Goal: Participate in discussion

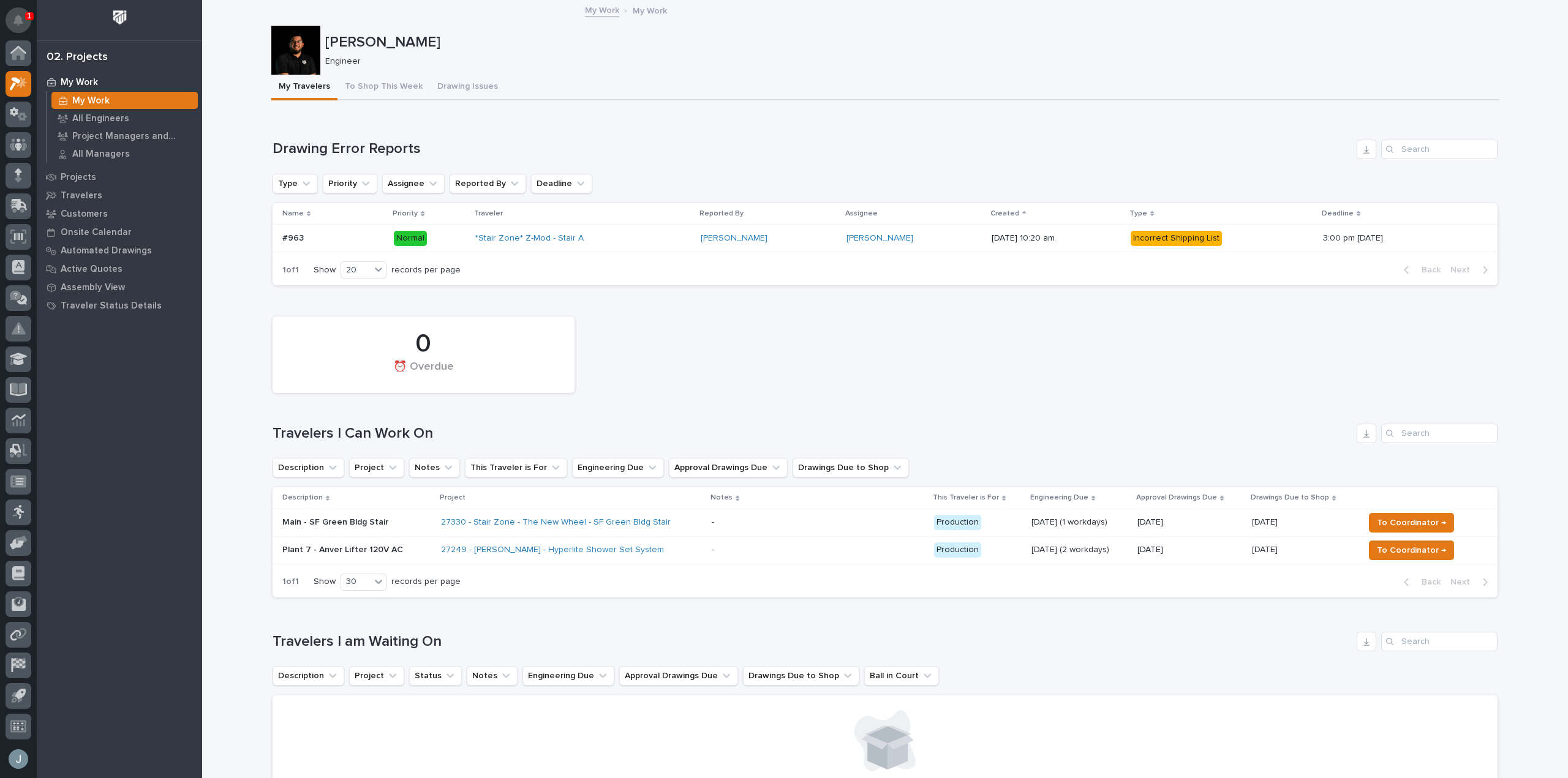
click at [18, 16] on icon "Notifications" at bounding box center [18, 20] width 10 height 11
click at [19, 23] on icon "Notifications" at bounding box center [18, 20] width 10 height 11
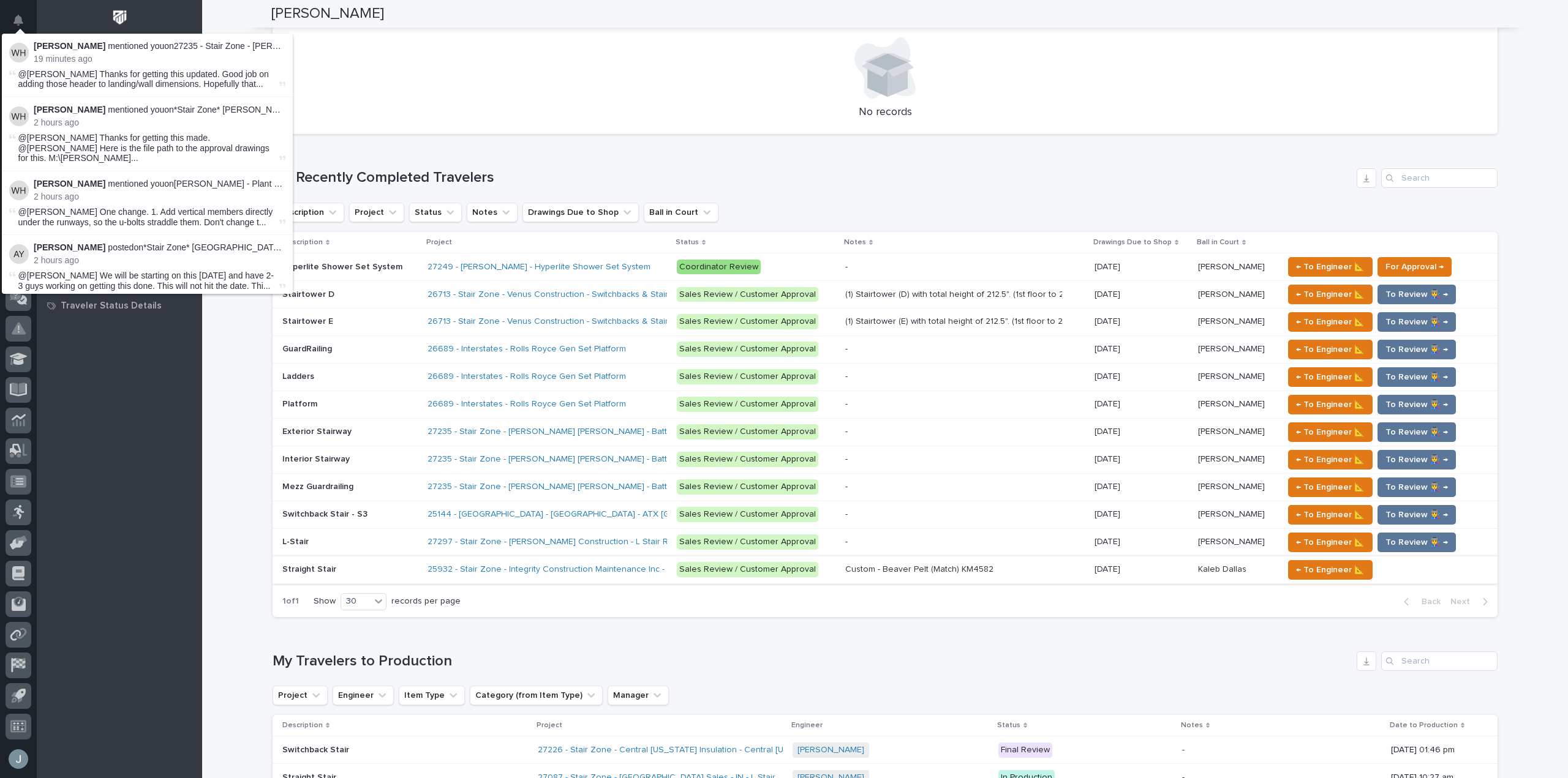
scroll to position [673, 0]
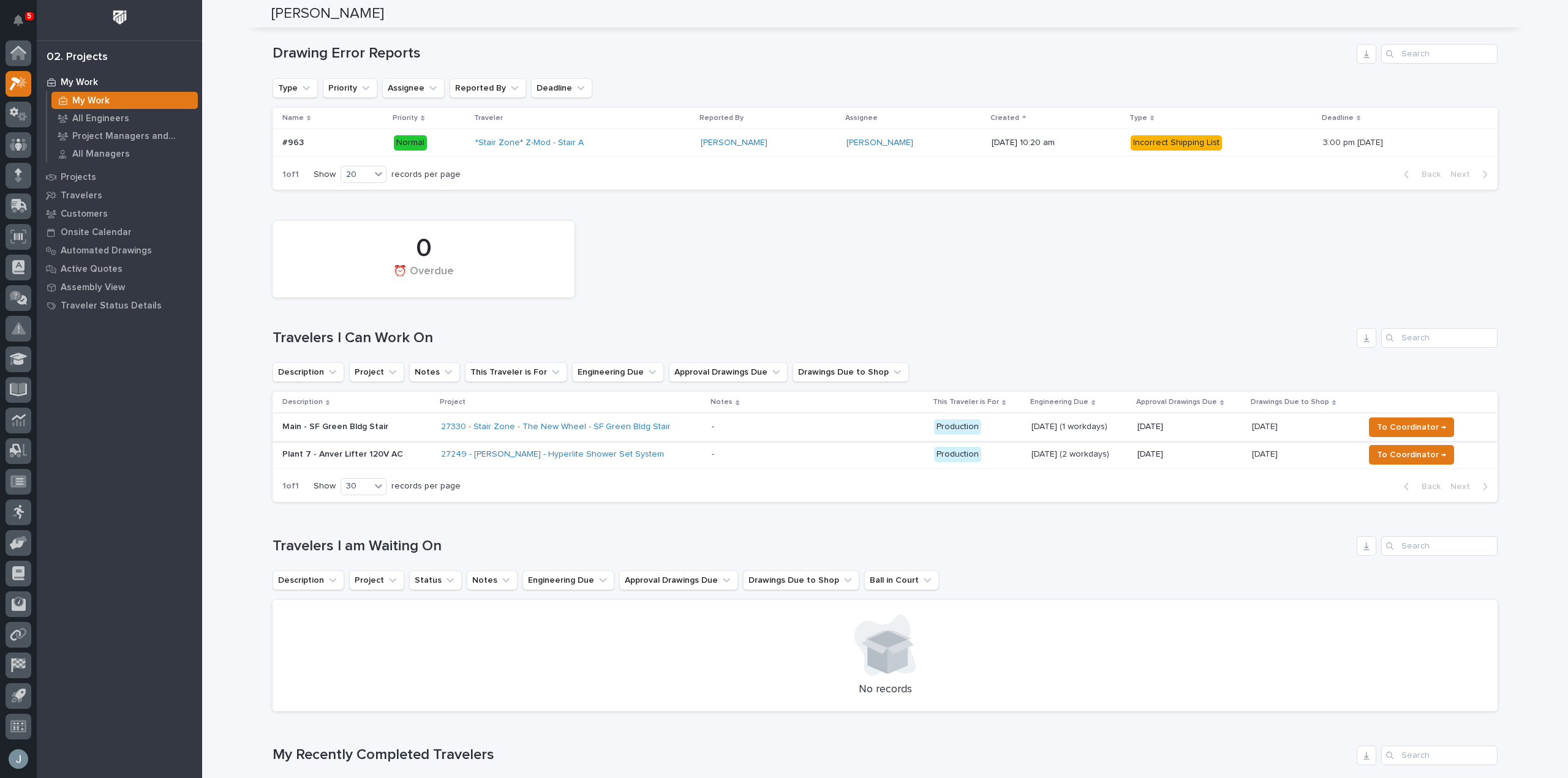
scroll to position [0, 0]
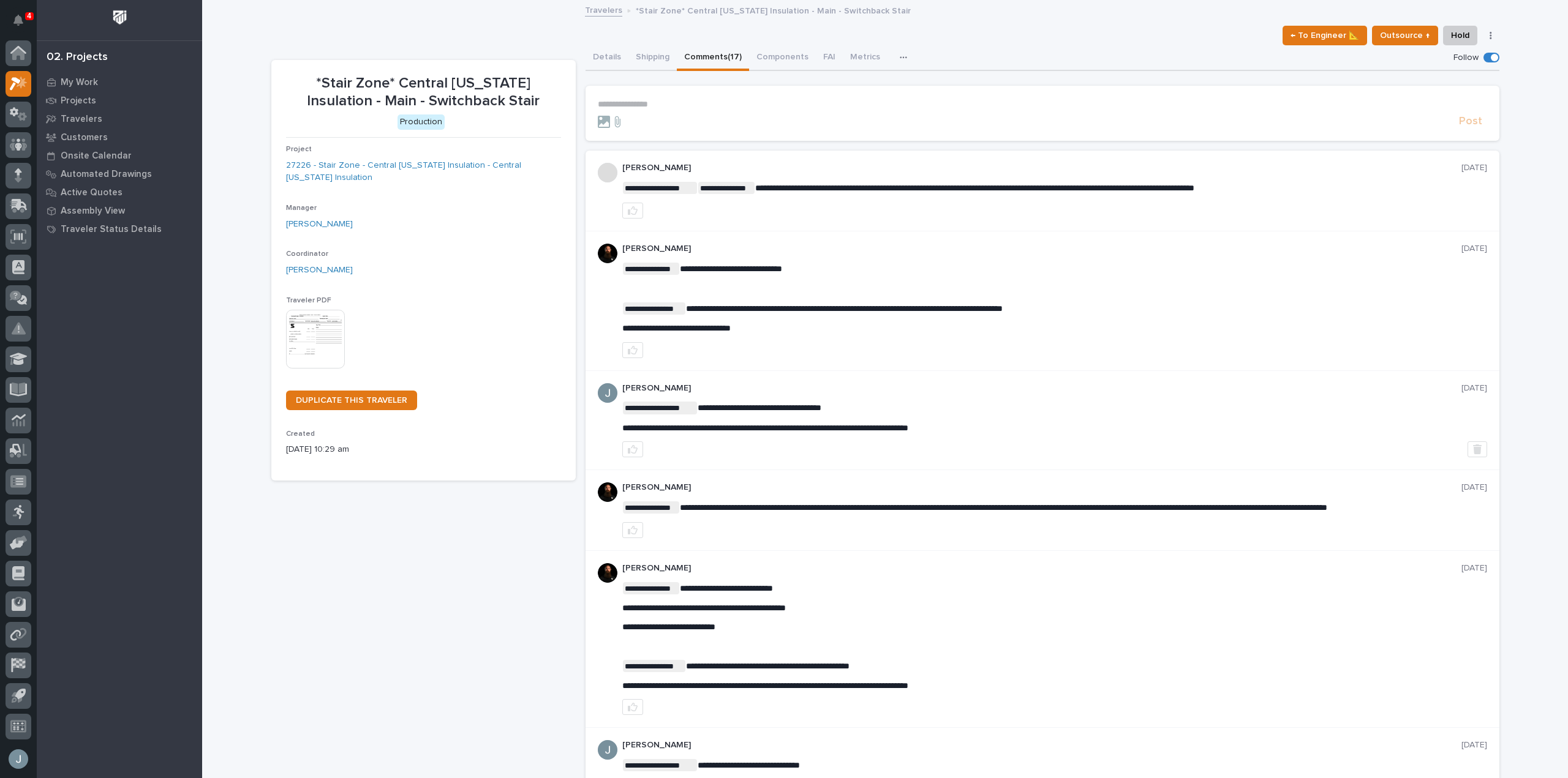
click at [761, 99] on p "**********" at bounding box center [1042, 104] width 889 height 10
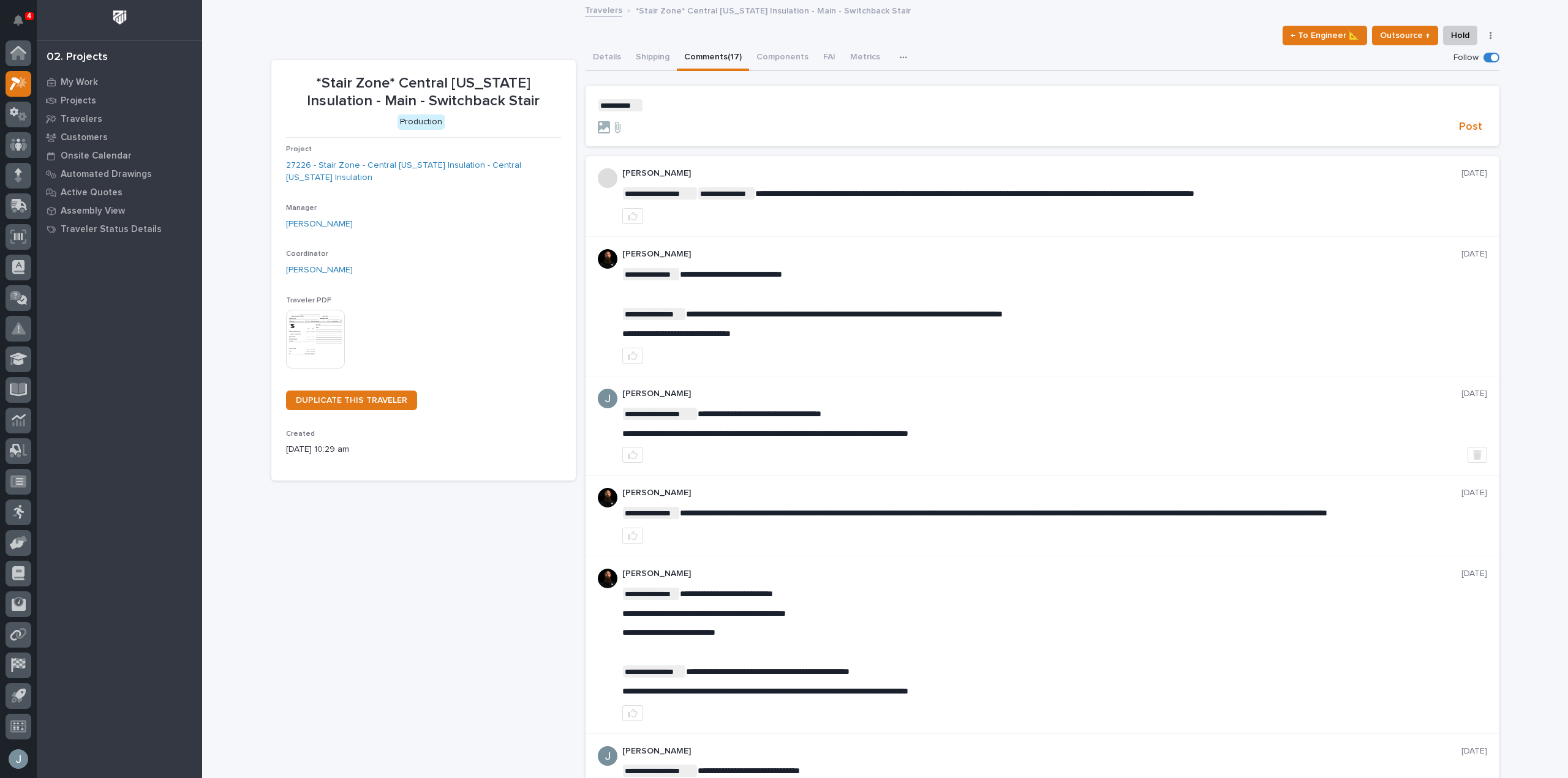
click at [695, 108] on p "﻿ * ********* ﻿ ﻿" at bounding box center [1042, 105] width 889 height 12
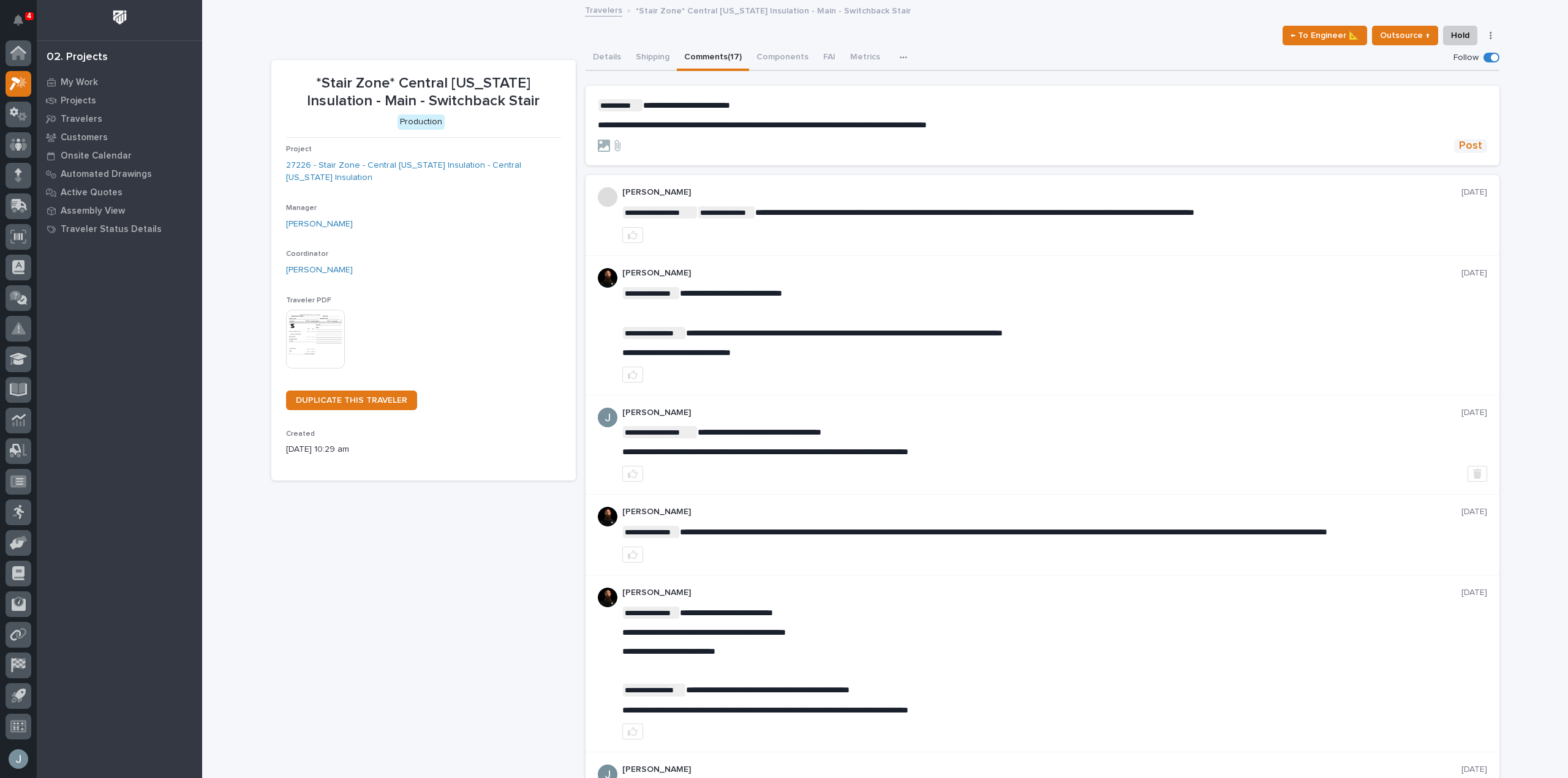
click at [1473, 145] on span "Post" at bounding box center [1471, 146] width 23 height 14
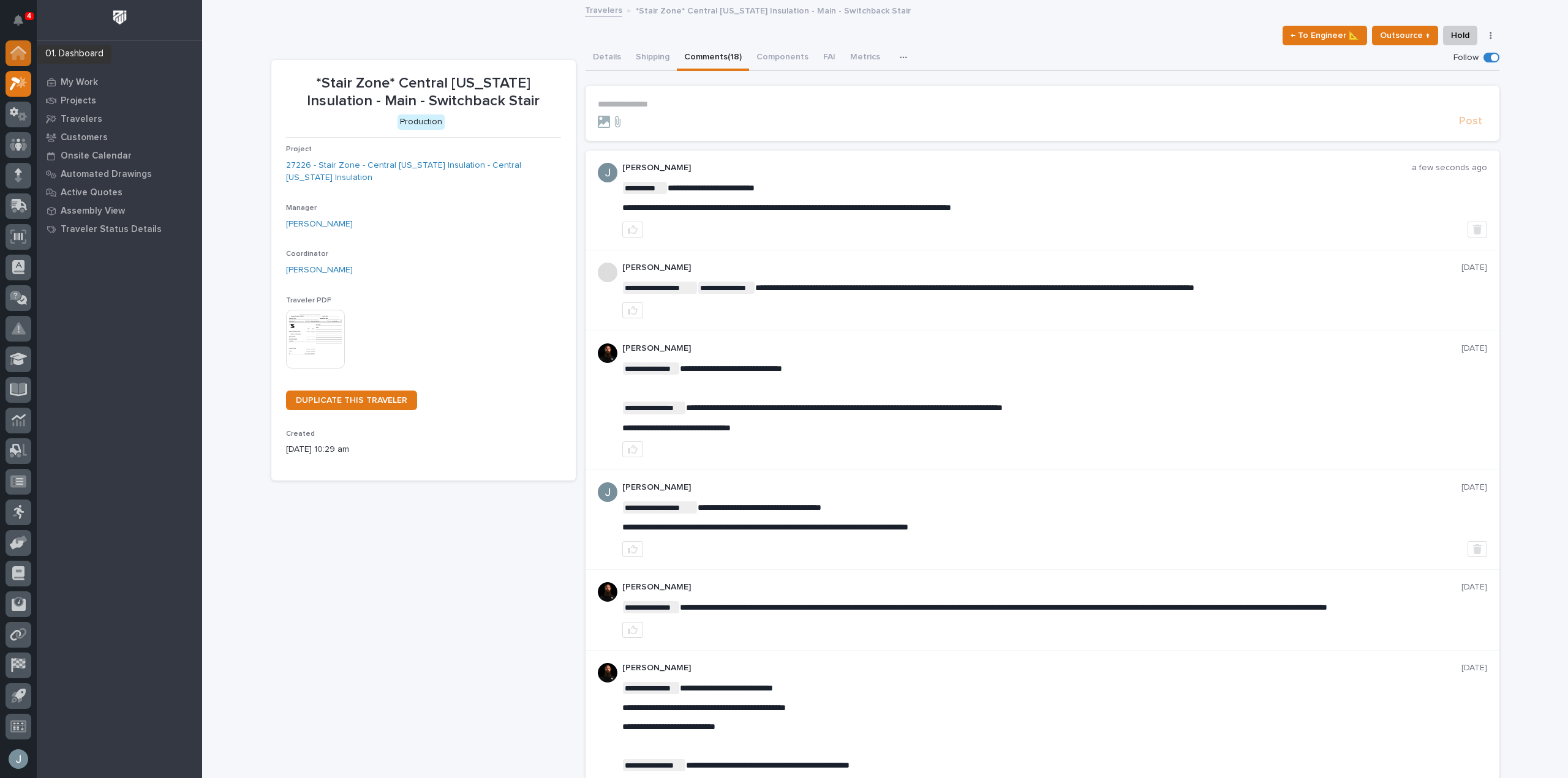
click at [18, 55] on icon at bounding box center [18, 53] width 12 height 12
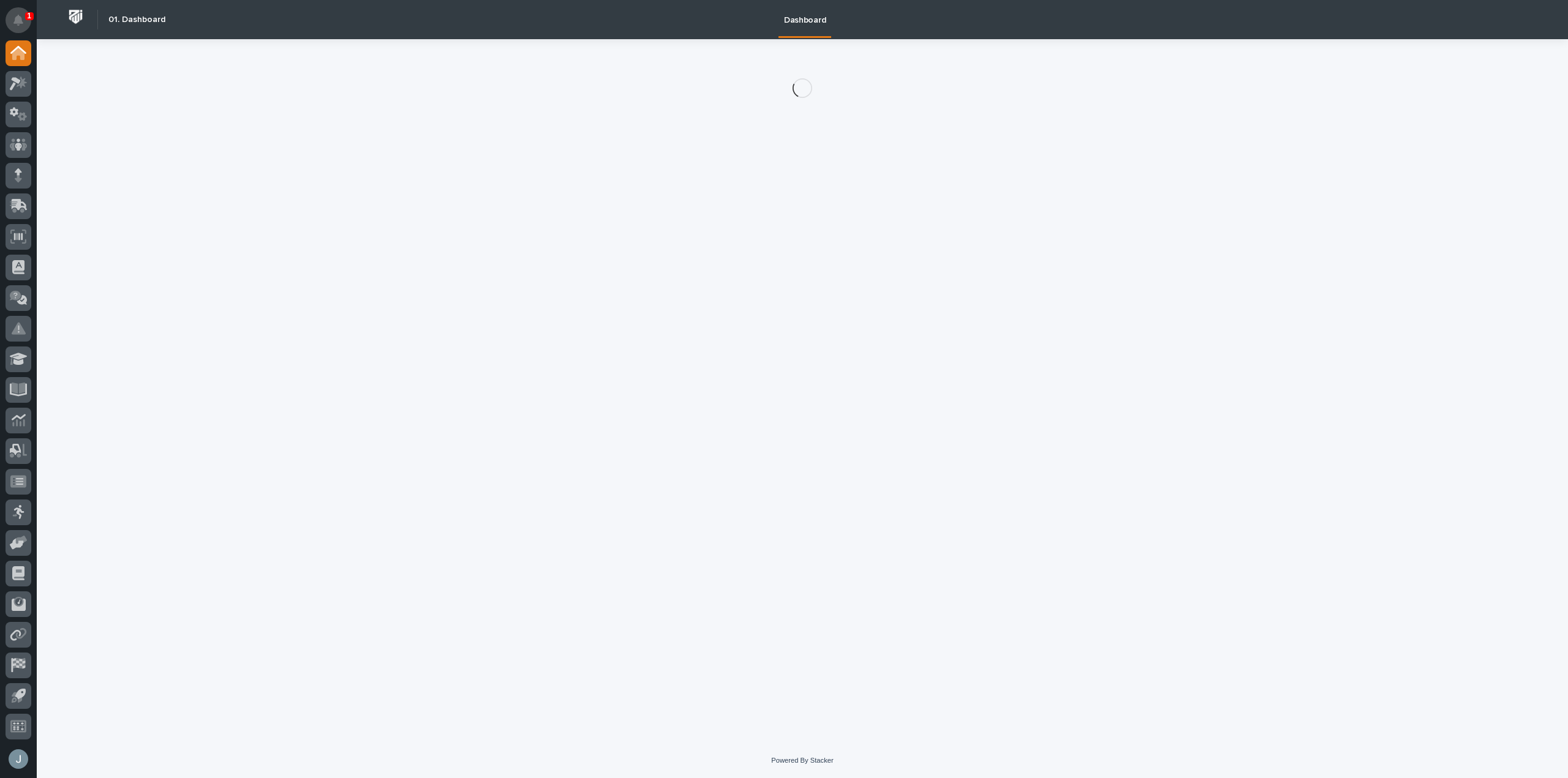
drag, startPoint x: 24, startPoint y: 35, endPoint x: 21, endPoint y: 23, distance: 12.4
click at [21, 23] on icon "Notifications" at bounding box center [18, 20] width 10 height 11
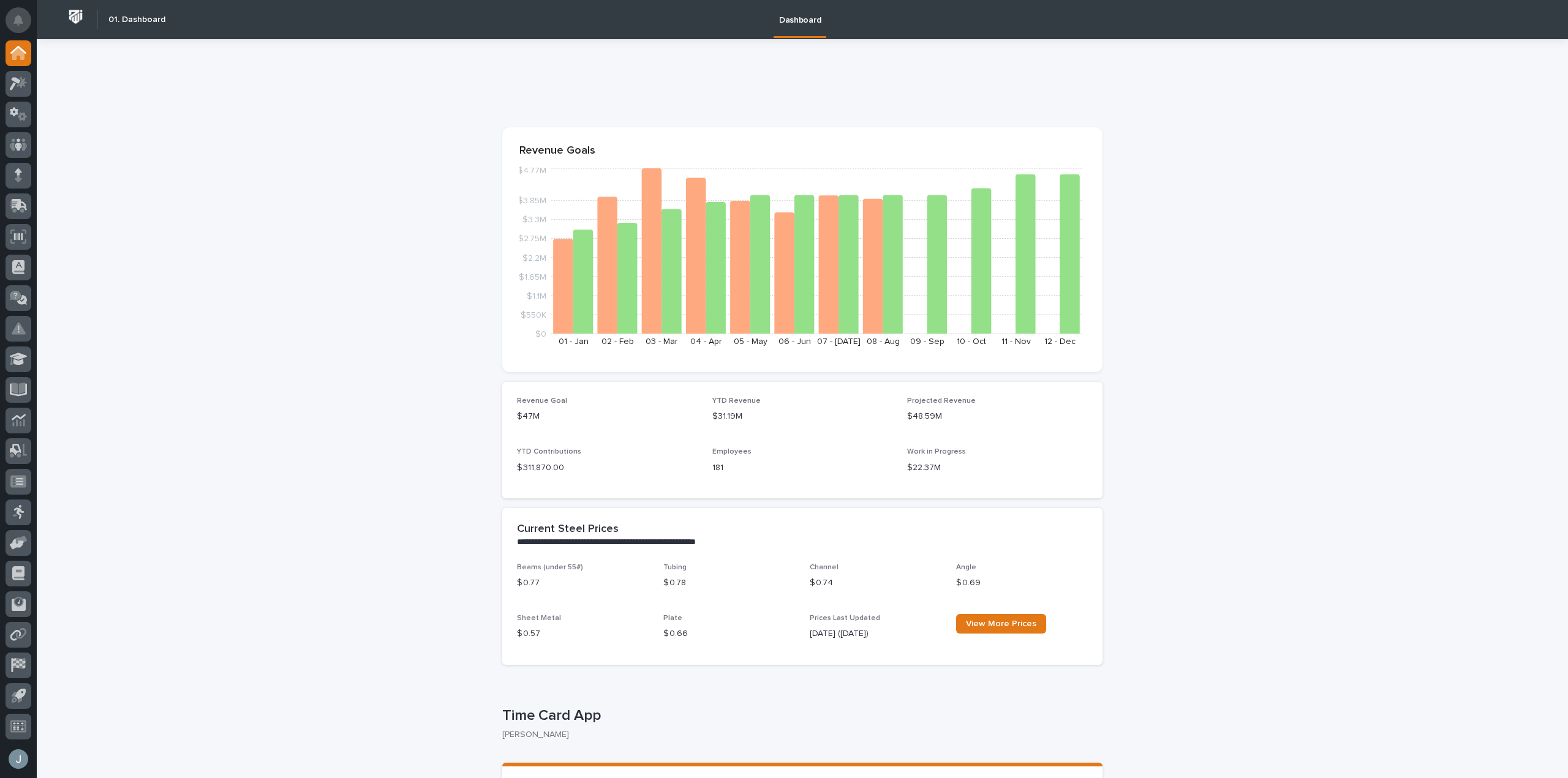
click at [12, 21] on button "Notifications" at bounding box center [18, 20] width 25 height 25
